Goal: Navigation & Orientation: Find specific page/section

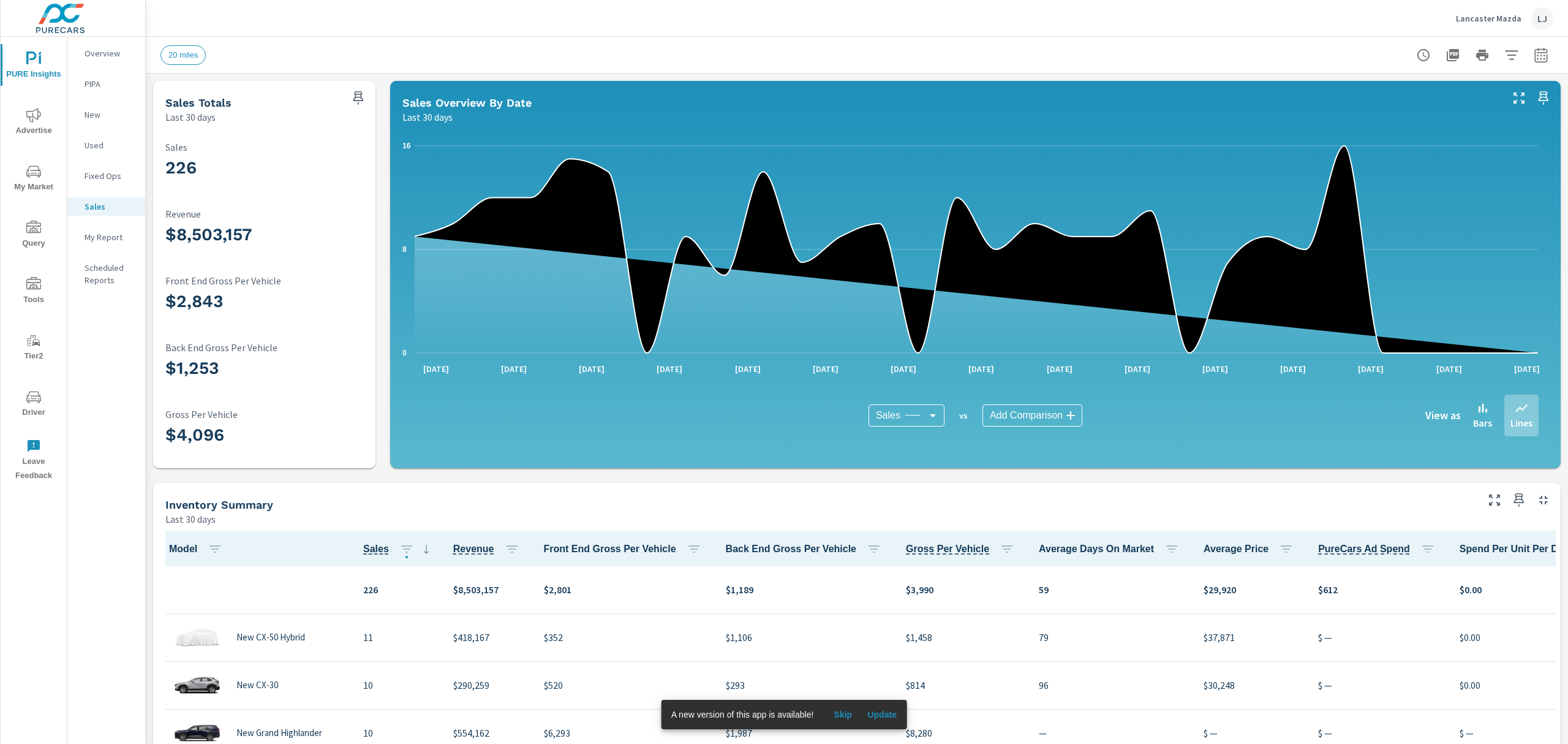
scroll to position [2383, 0]
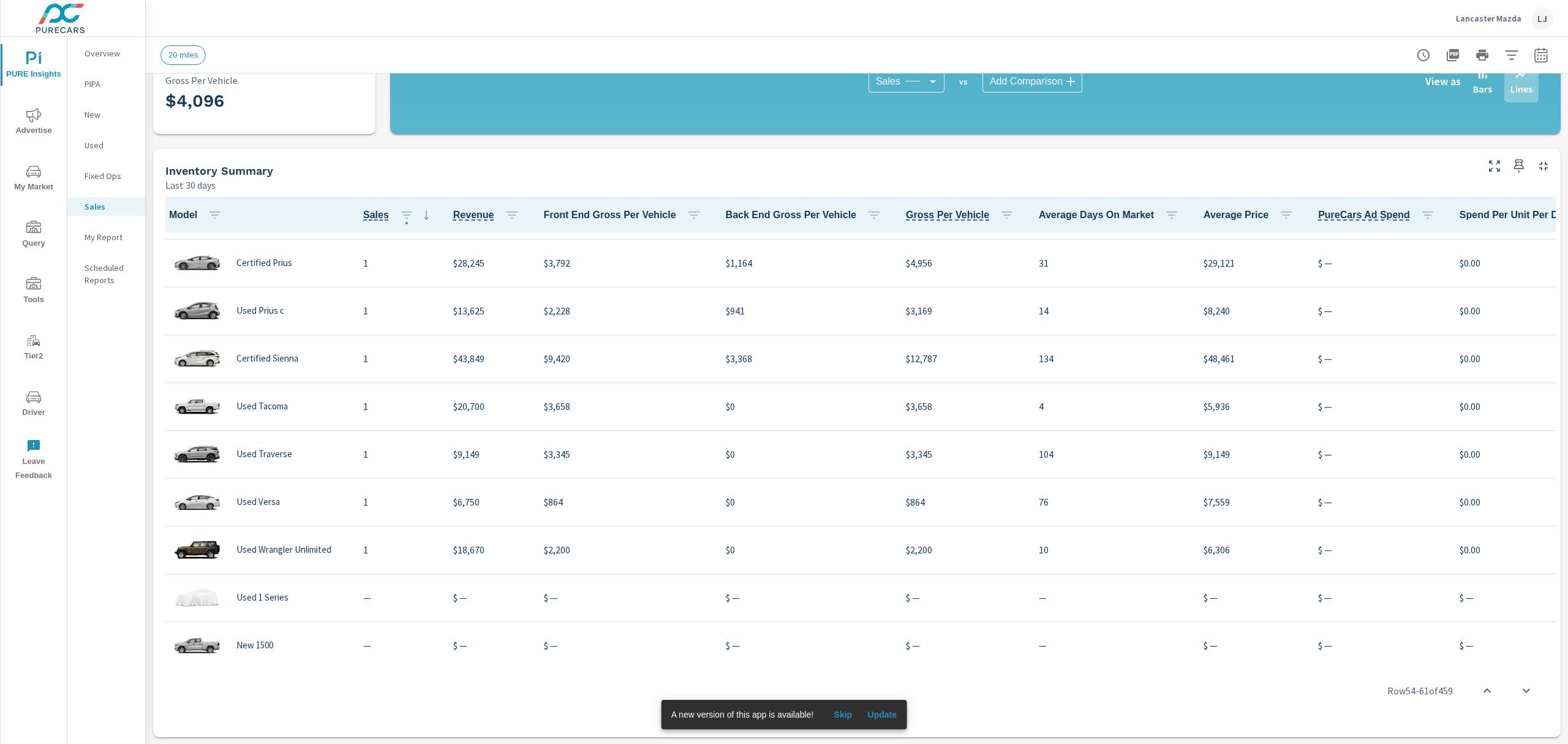
click at [136, 422] on div "Overview PIPA New Used Fixed Ops Sales My Report Scheduled Reports" at bounding box center [106, 391] width 78 height 707
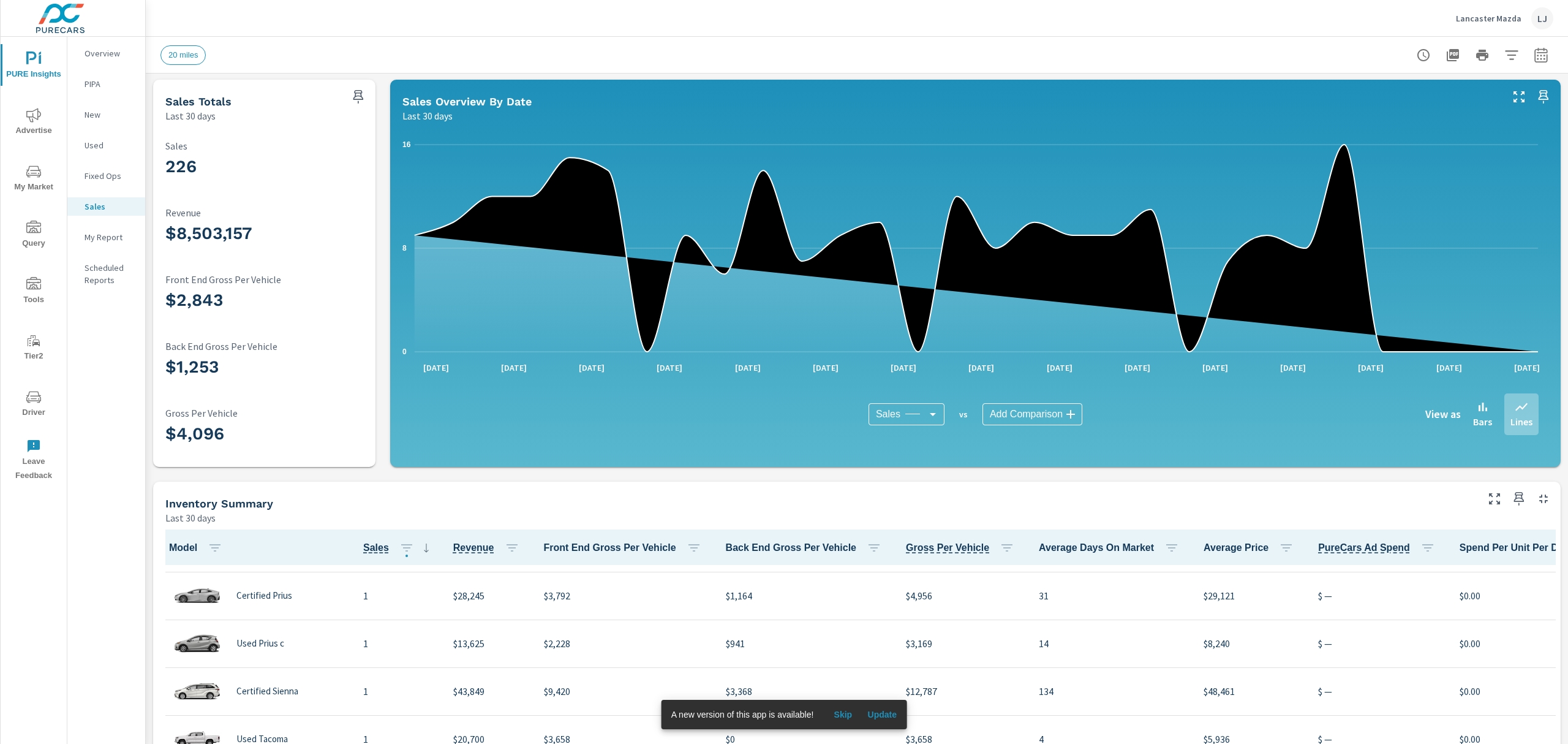
scroll to position [0, 0]
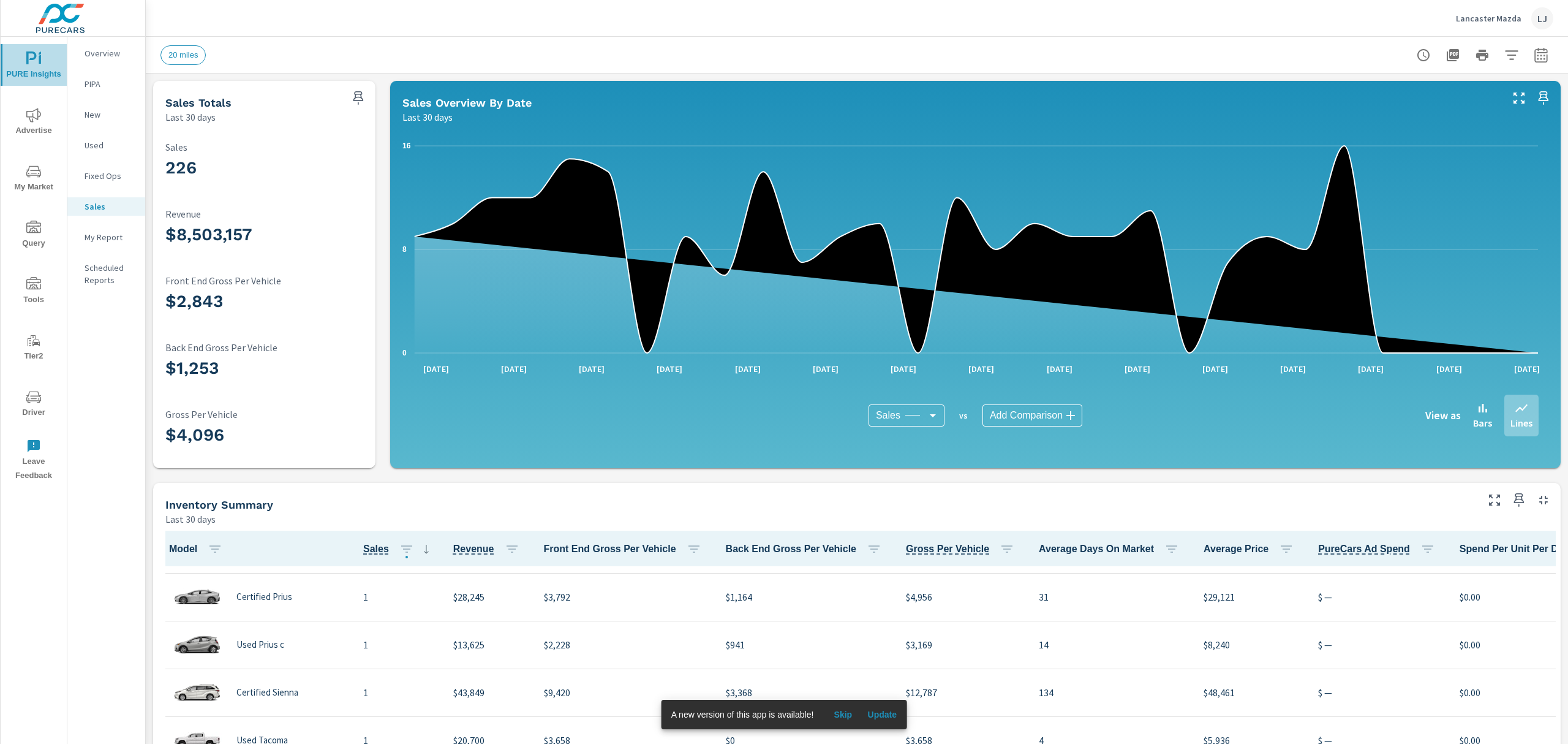
click at [31, 54] on icon "nav menu" at bounding box center [34, 59] width 15 height 15
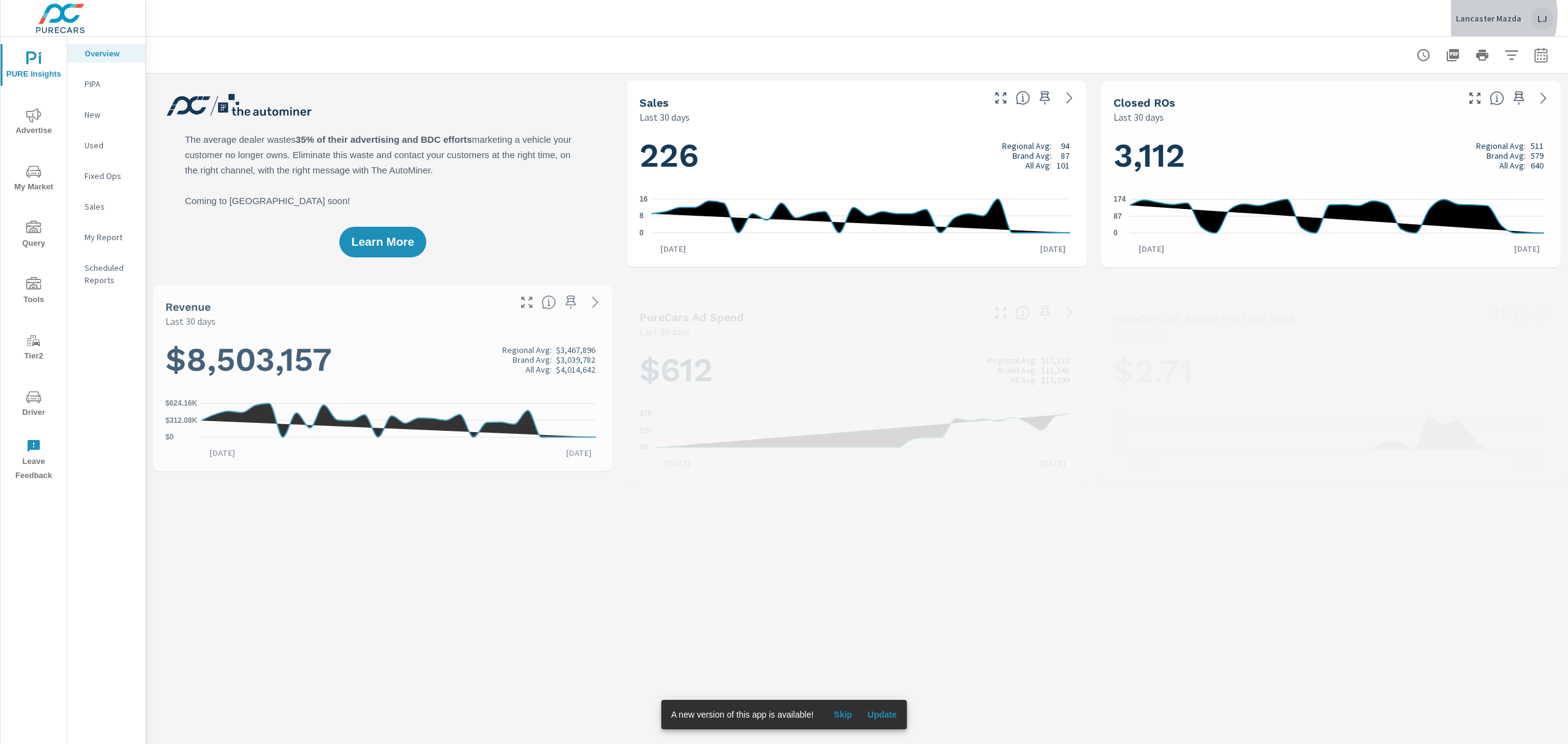
click at [1476, 15] on p "Lancaster Mazda" at bounding box center [1488, 19] width 65 height 11
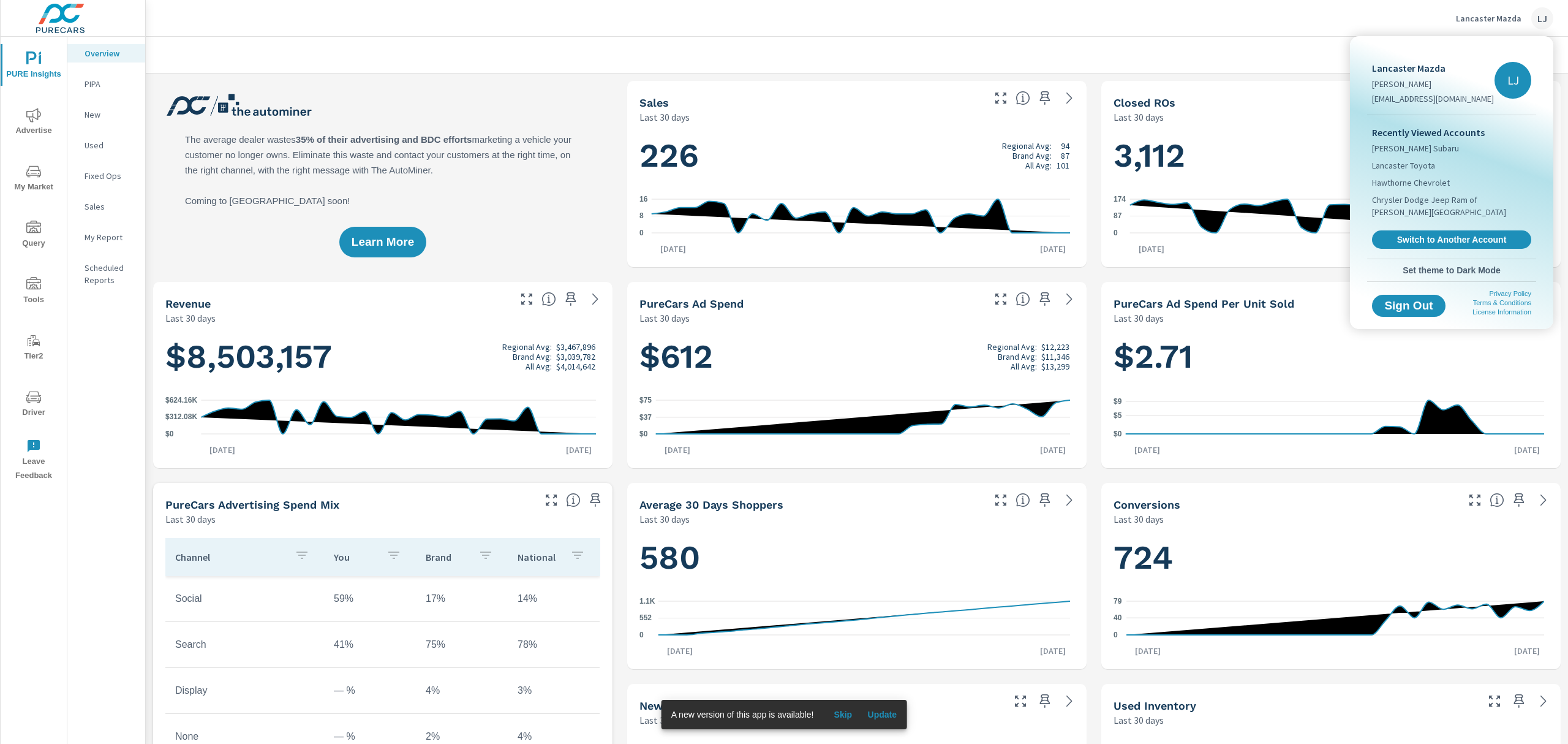
scroll to position [430, 0]
click at [1450, 234] on span "Switch to Another Account" at bounding box center [1451, 240] width 150 height 12
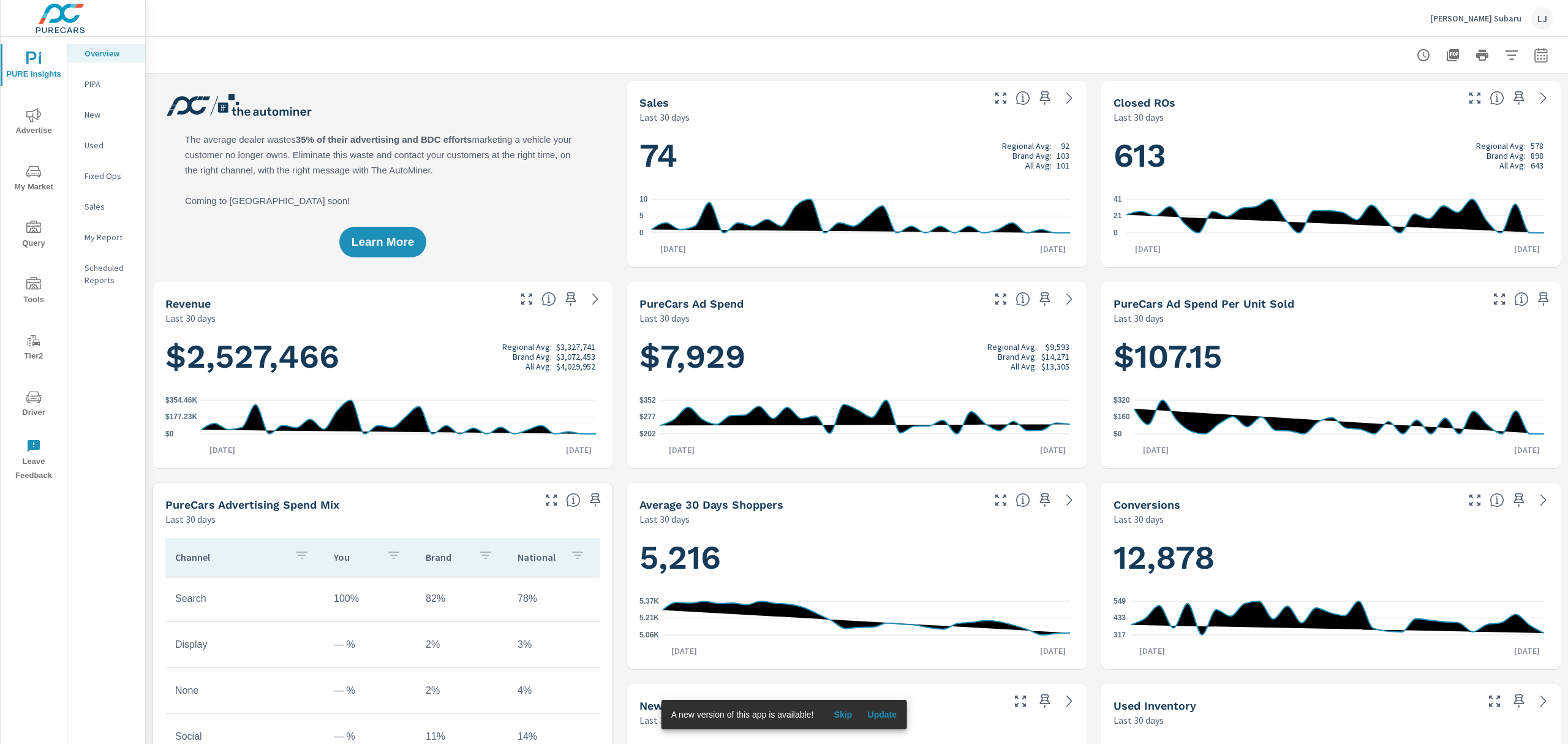
scroll to position [1, 0]
click at [42, 131] on span "Advertise" at bounding box center [33, 123] width 59 height 30
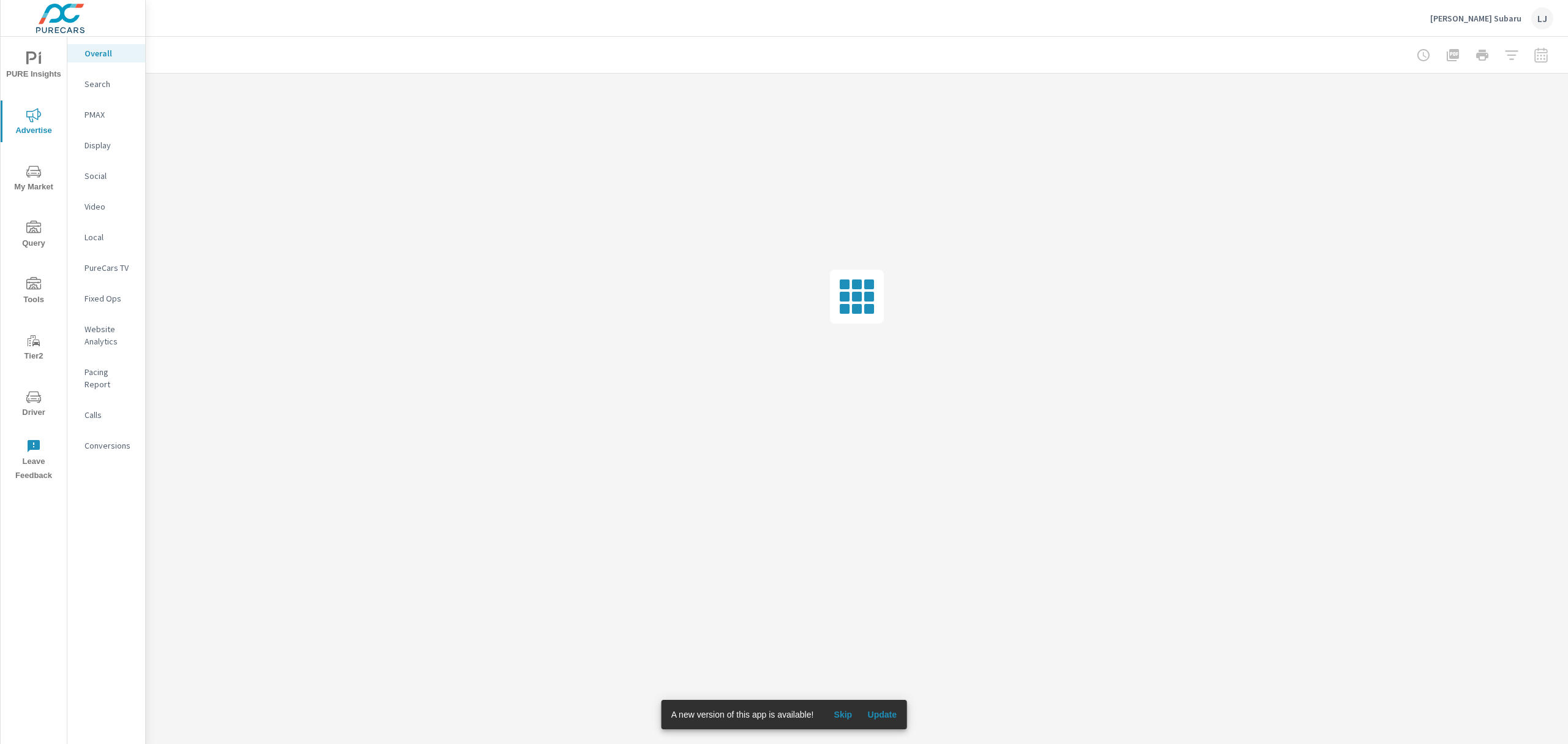
click at [28, 410] on span "Driver" at bounding box center [33, 405] width 59 height 30
